Goal: Find specific page/section: Find specific page/section

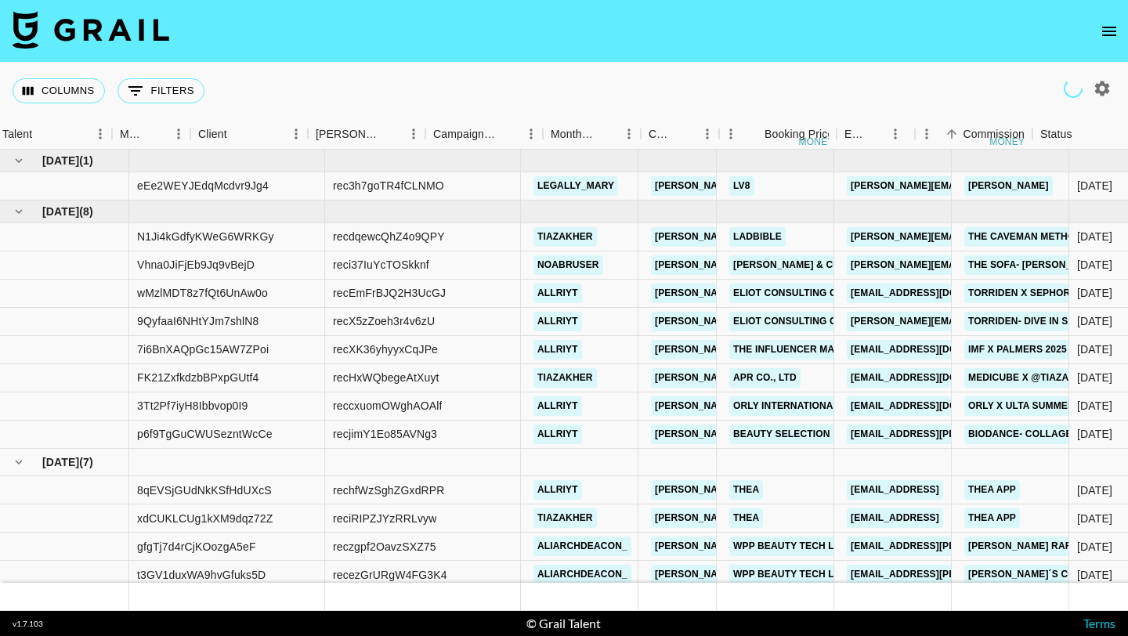
scroll to position [0, 527]
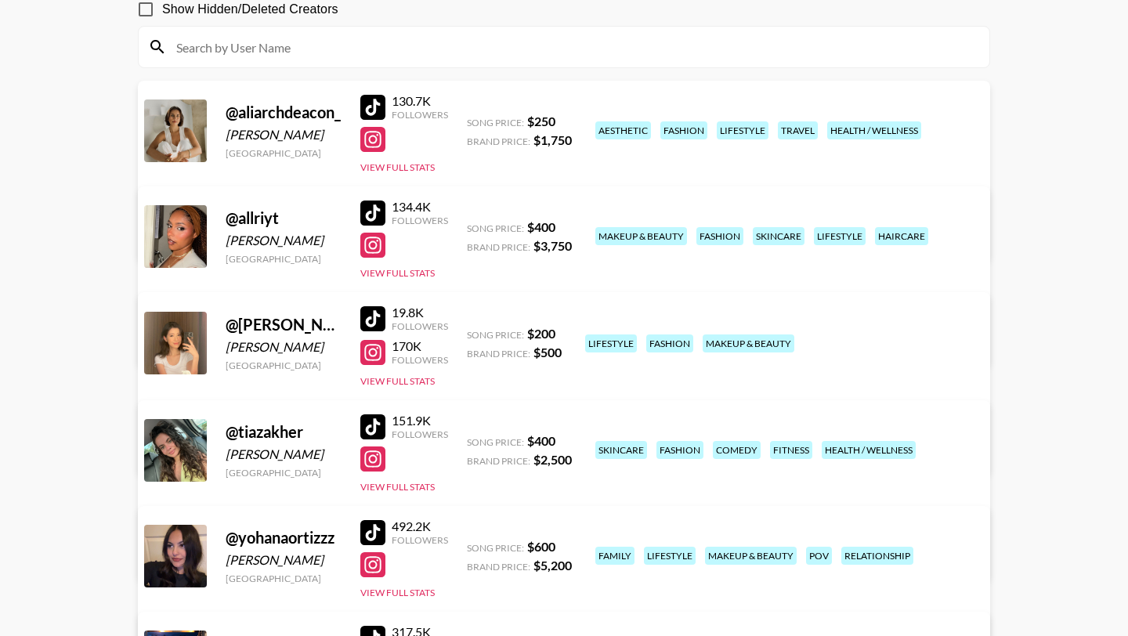
scroll to position [85, 0]
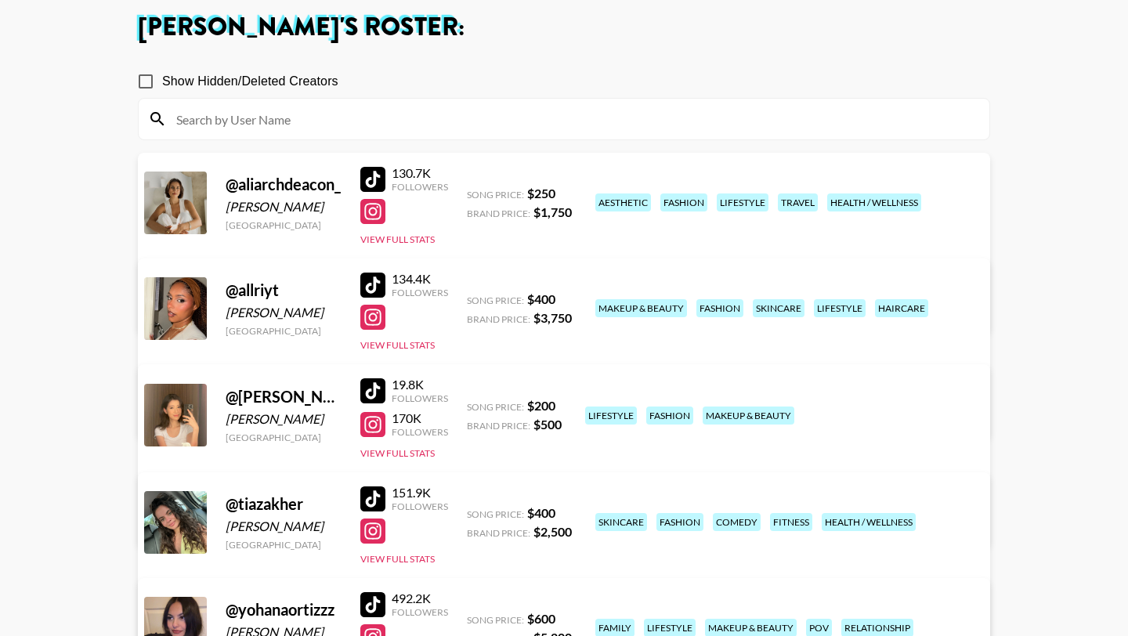
click at [374, 278] on div at bounding box center [372, 285] width 25 height 25
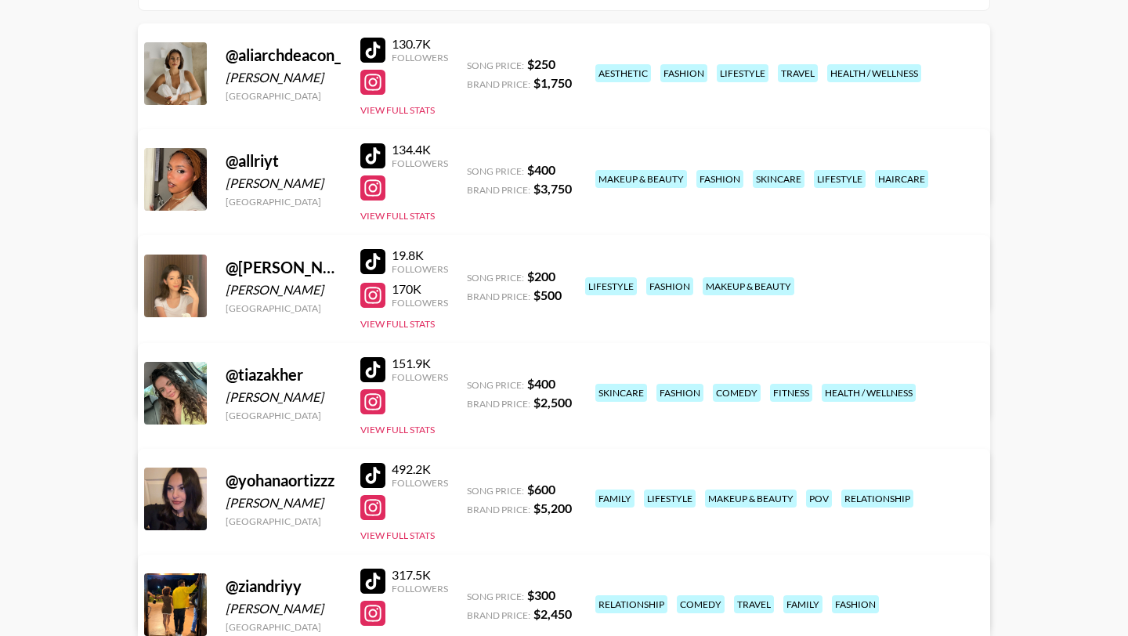
scroll to position [214, 0]
click at [570, 276] on link "View/Edit Details" at bounding box center [368, 284] width 404 height 16
click at [369, 302] on div at bounding box center [372, 296] width 25 height 25
click at [373, 154] on div at bounding box center [372, 156] width 25 height 25
click at [380, 87] on div at bounding box center [372, 83] width 25 height 25
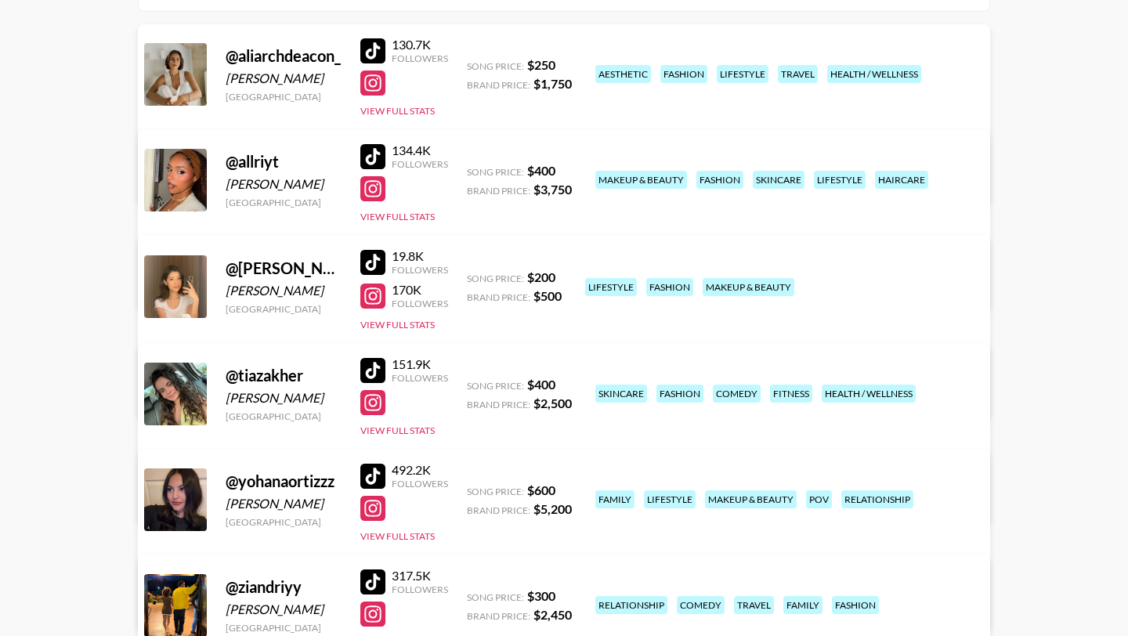
scroll to position [310, 0]
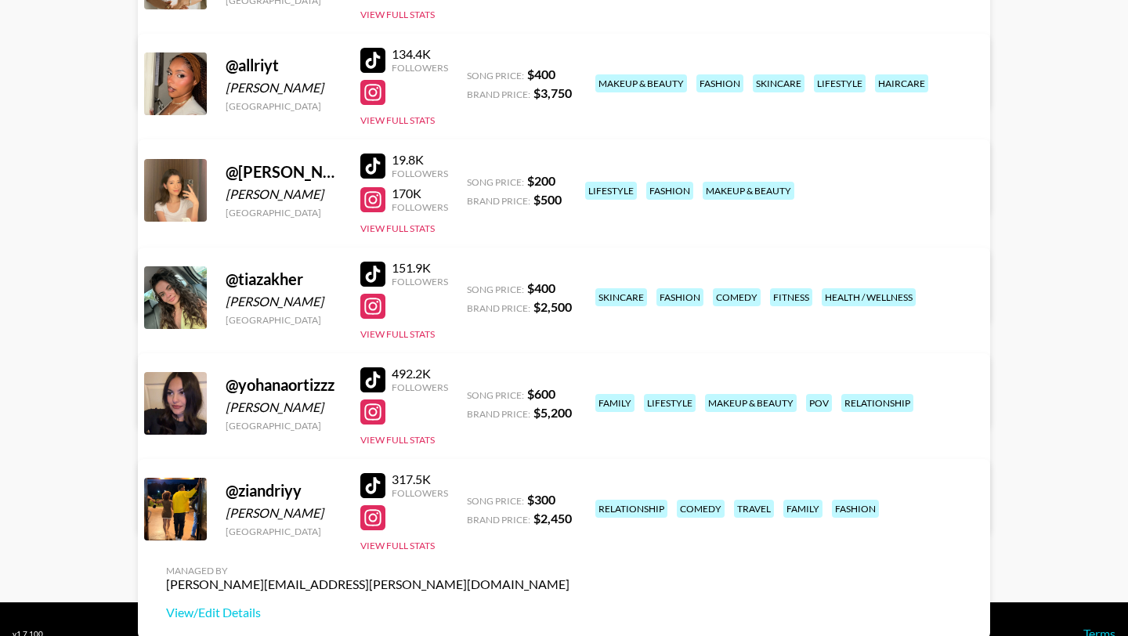
click at [377, 271] on div at bounding box center [372, 274] width 25 height 25
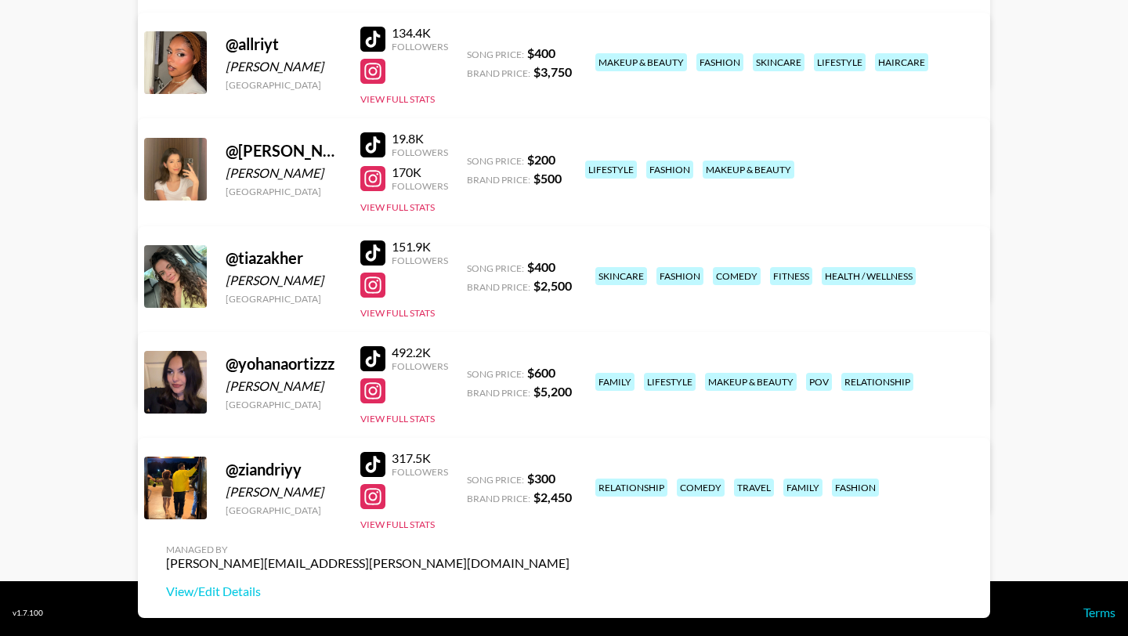
click at [377, 359] on div at bounding box center [372, 358] width 25 height 25
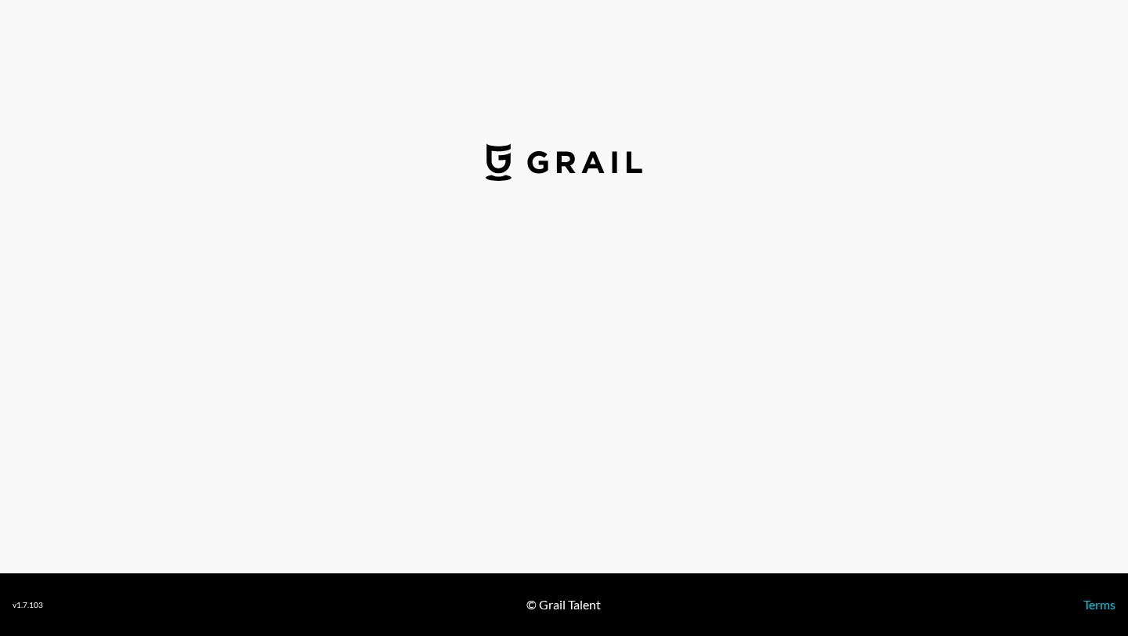
select select "USD"
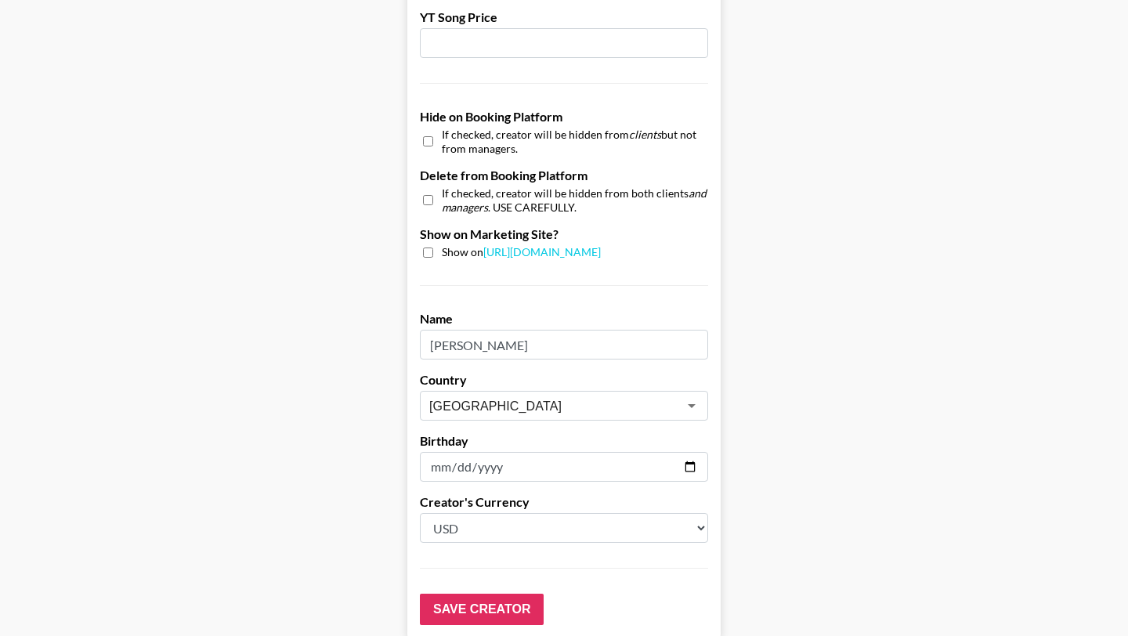
scroll to position [1490, 0]
